Goal: Find specific page/section: Find specific page/section

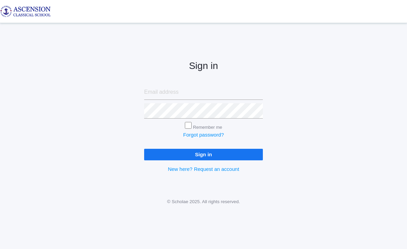
click at [194, 154] on input "Sign in" at bounding box center [203, 154] width 119 height 11
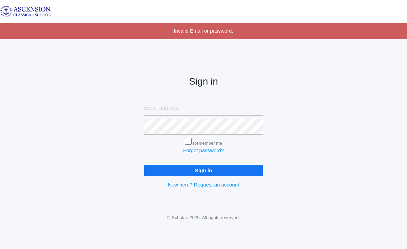
click at [175, 110] on input "email" at bounding box center [203, 107] width 119 height 15
click at [217, 169] on input "Sign in" at bounding box center [203, 169] width 119 height 11
type input "[EMAIL_ADDRESS][DOMAIN_NAME]"
click at [209, 171] on input "Sign in" at bounding box center [203, 169] width 119 height 11
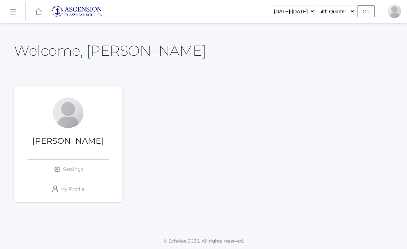
click at [13, 10] on rect at bounding box center [12, 11] width 11 height 11
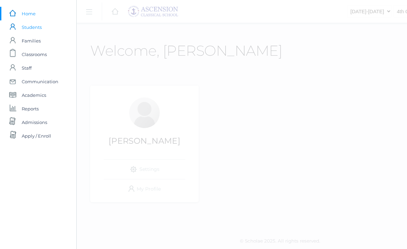
click at [37, 26] on span "Students" at bounding box center [32, 27] width 20 height 14
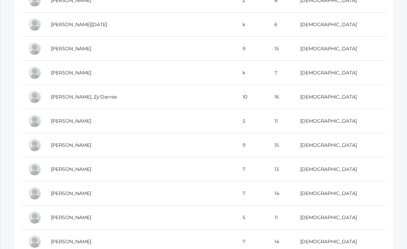
scroll to position [671, 0]
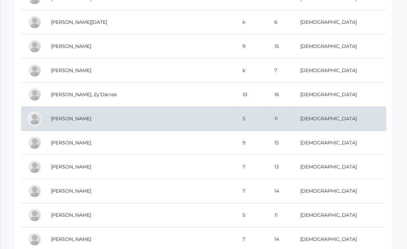
click at [89, 118] on td "Desonier, Caroline" at bounding box center [140, 118] width 192 height 24
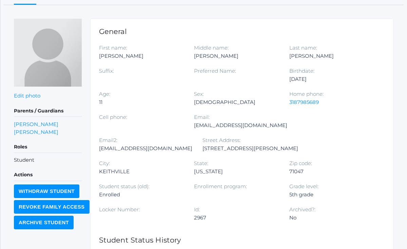
scroll to position [74, 0]
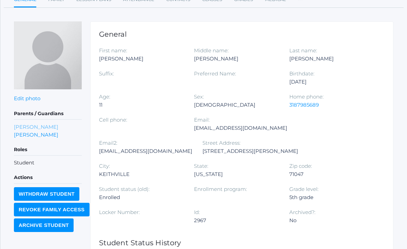
click at [49, 125] on link "Sarah Desonier" at bounding box center [36, 127] width 44 height 8
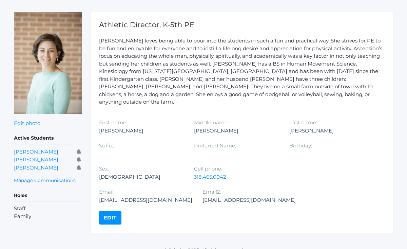
scroll to position [83, 0]
